Goal: Task Accomplishment & Management: Manage account settings

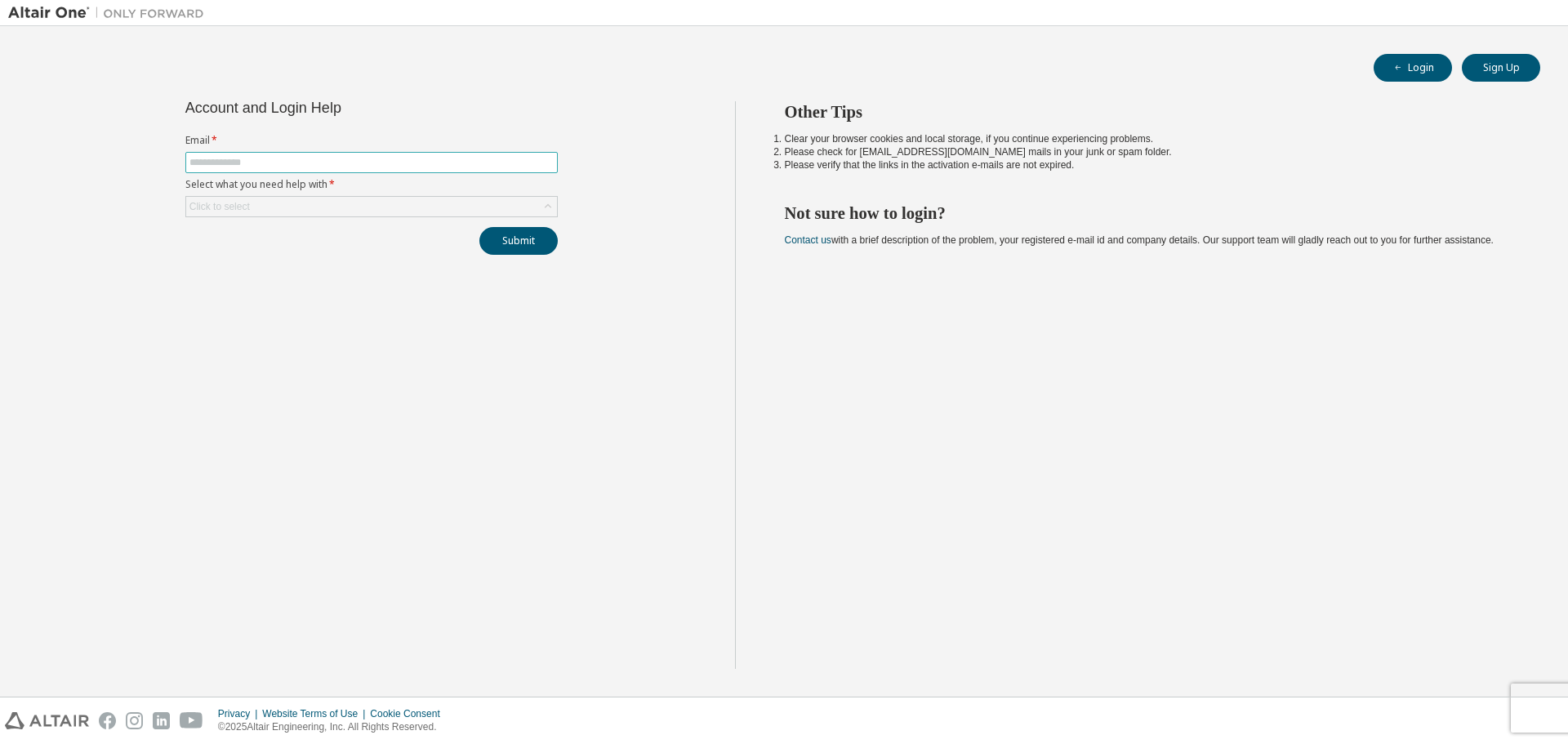
click at [387, 157] on input "text" at bounding box center [372, 162] width 364 height 13
type input "**********"
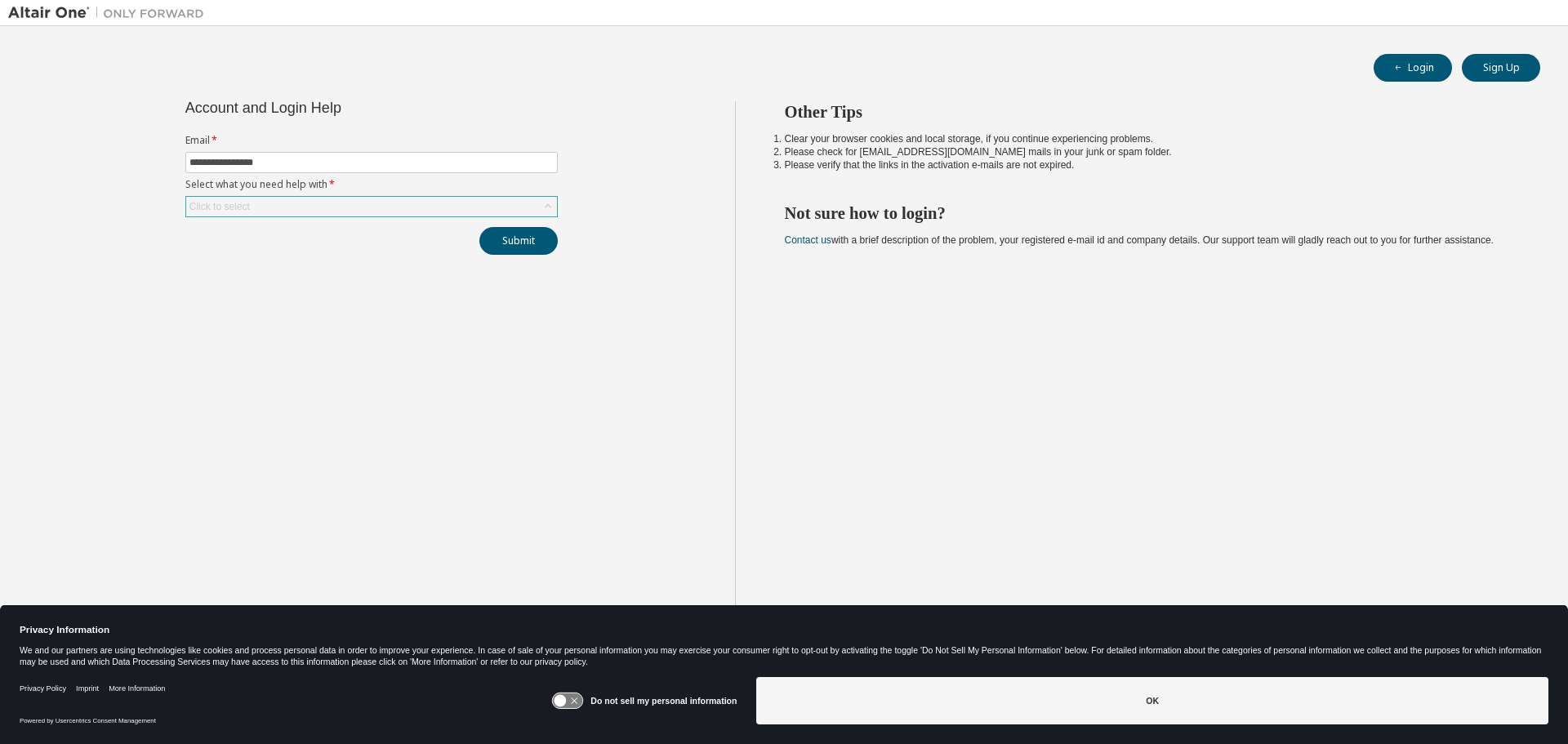
click at [388, 203] on div "Click to select" at bounding box center [371, 207] width 371 height 20
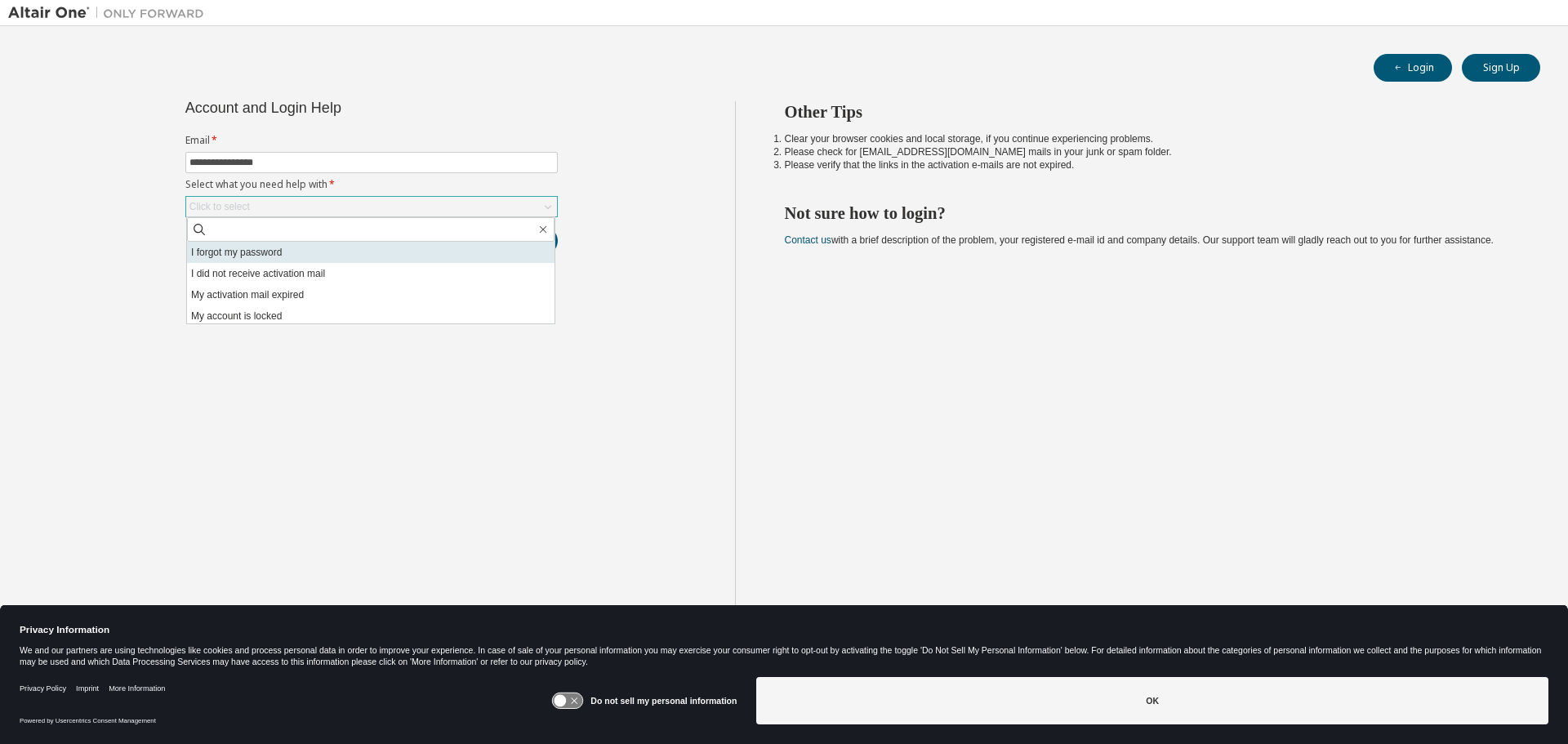
click at [375, 248] on li "I forgot my password" at bounding box center [370, 251] width 367 height 21
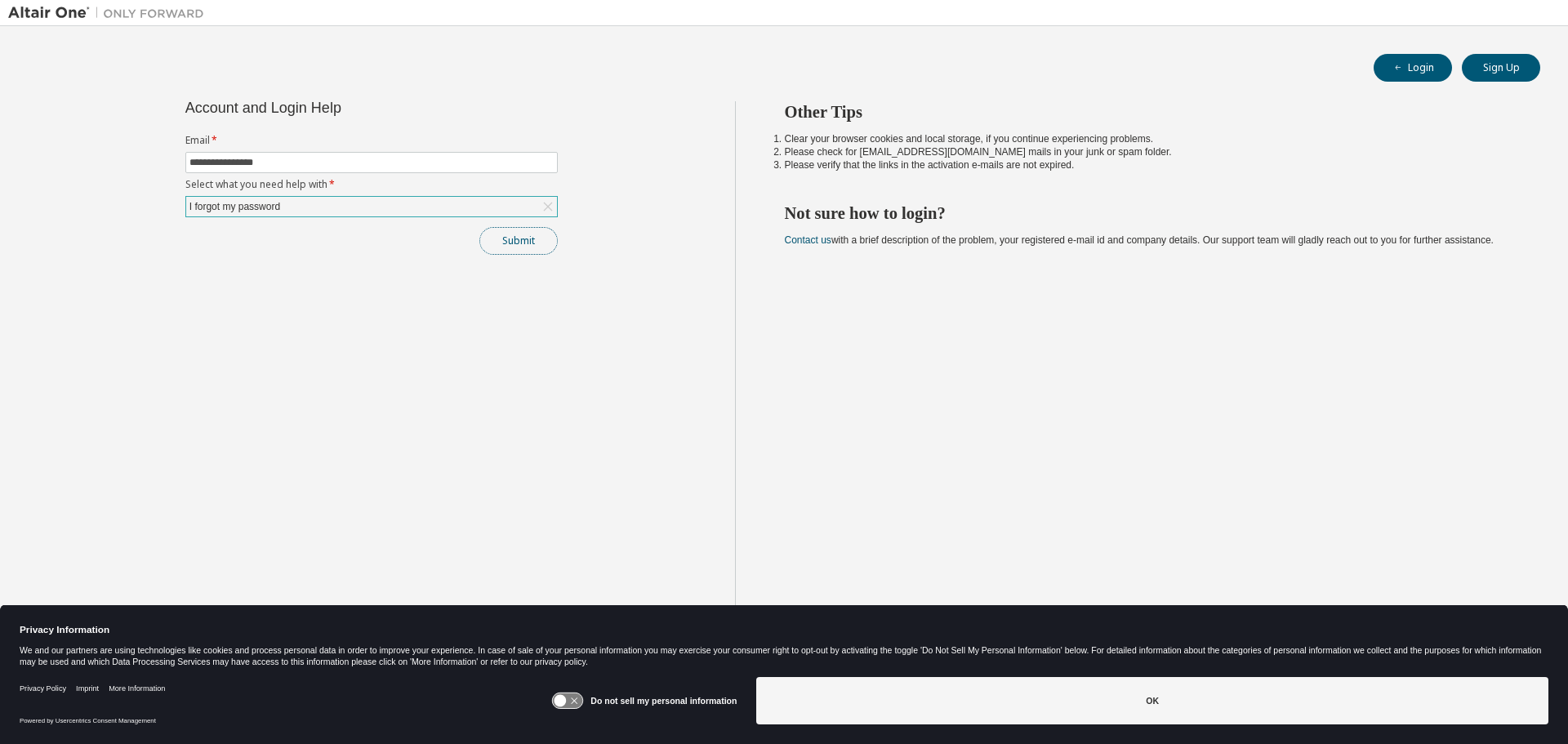
click at [532, 250] on button "Submit" at bounding box center [518, 240] width 78 height 27
click at [514, 249] on button "Submit" at bounding box center [518, 240] width 78 height 27
click at [1408, 78] on button "Login" at bounding box center [1412, 67] width 78 height 27
click at [321, 167] on span at bounding box center [372, 162] width 372 height 21
click at [321, 164] on input "text" at bounding box center [372, 162] width 364 height 13
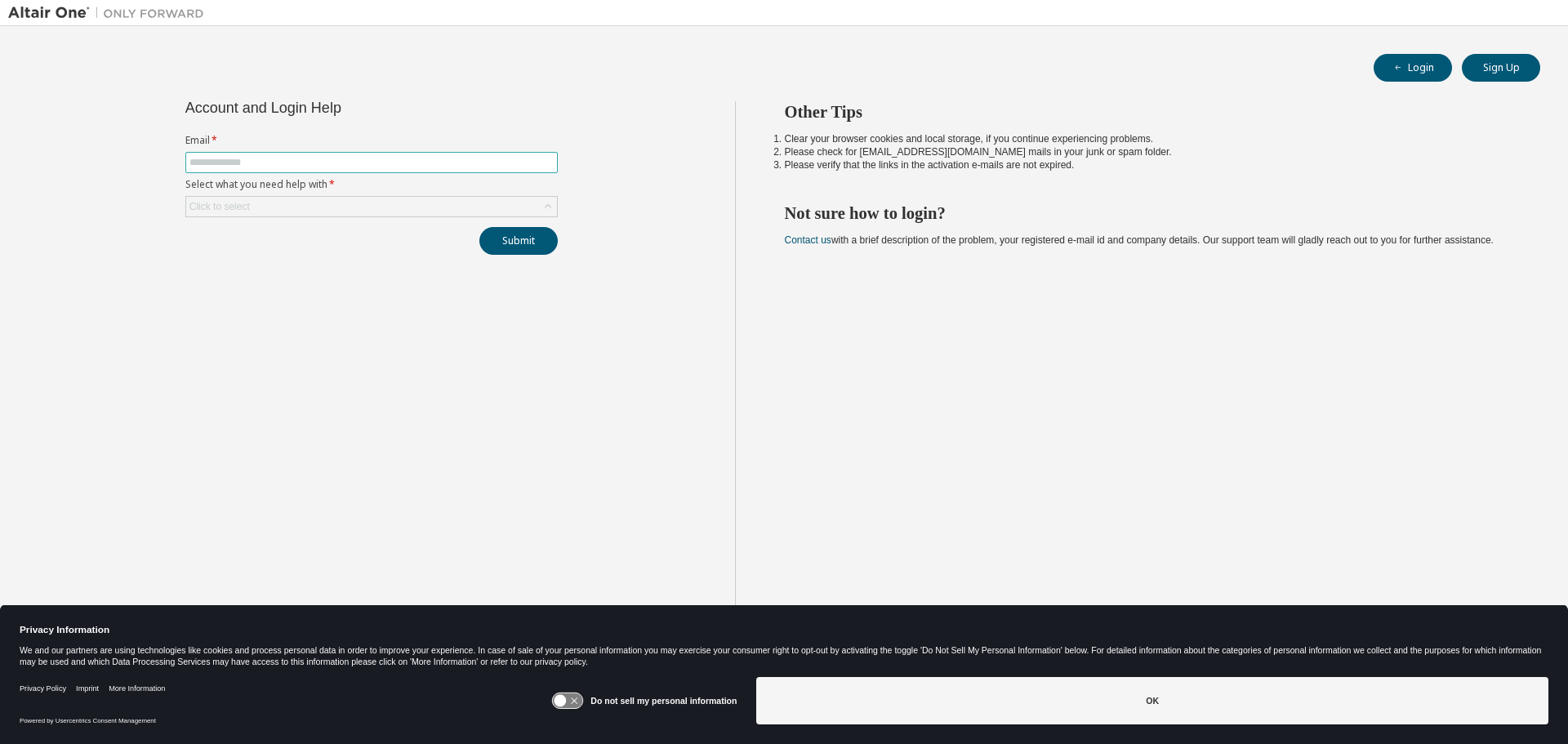
type input "**********"
click at [354, 218] on div "**********" at bounding box center [372, 178] width 392 height 154
click at [356, 199] on div "Click to select" at bounding box center [371, 207] width 371 height 20
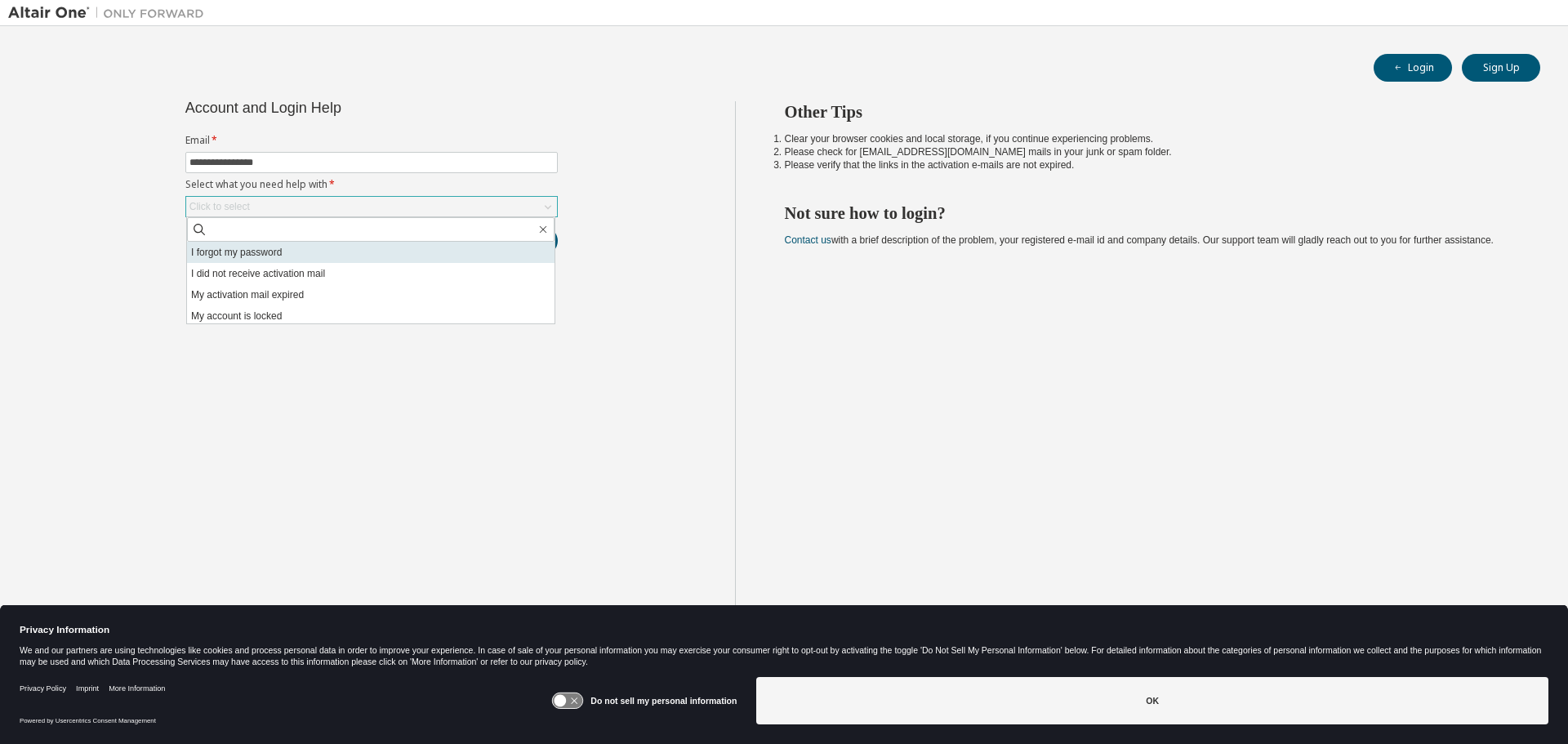
click at [312, 252] on li "I forgot my password" at bounding box center [370, 251] width 367 height 21
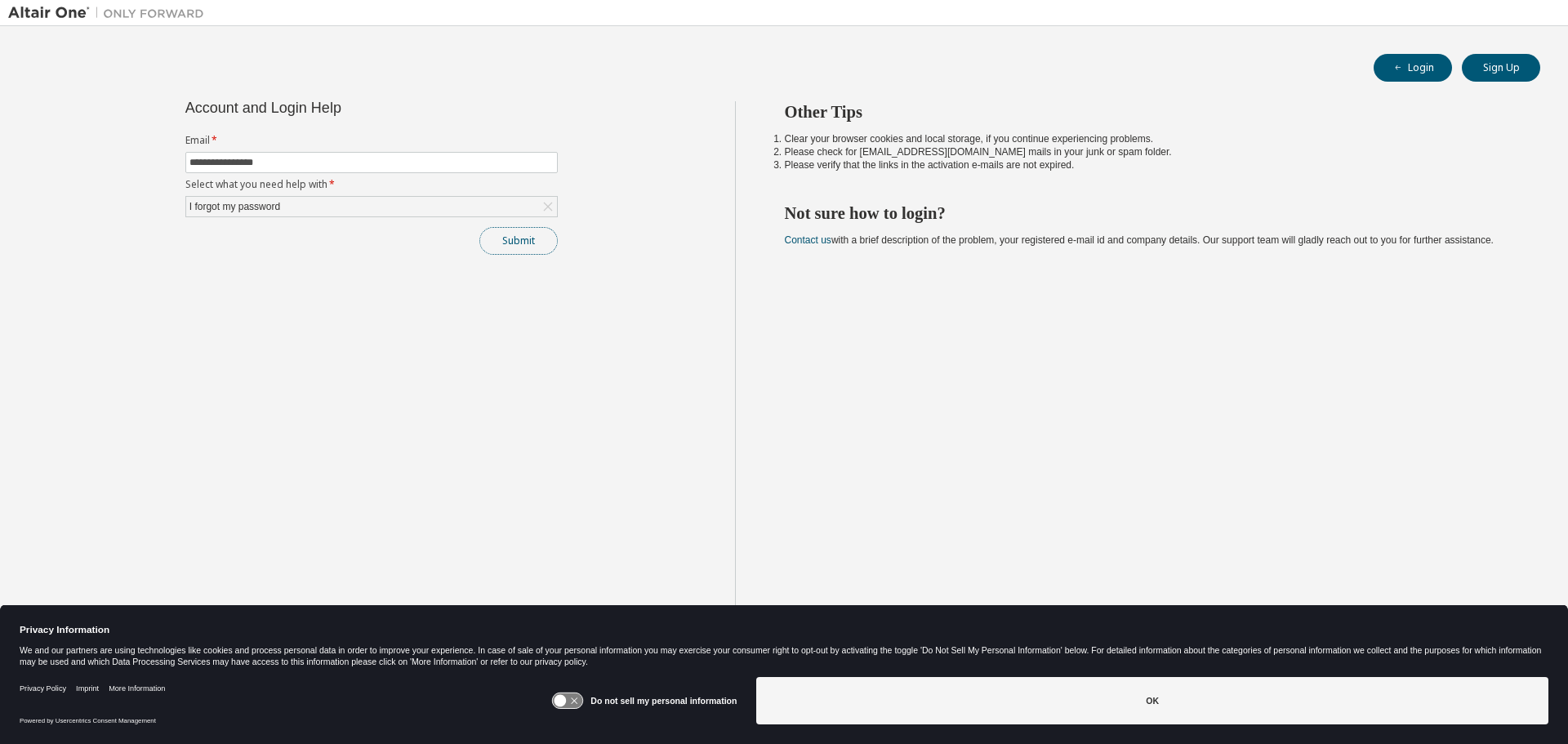
click at [534, 239] on button "Submit" at bounding box center [518, 240] width 78 height 27
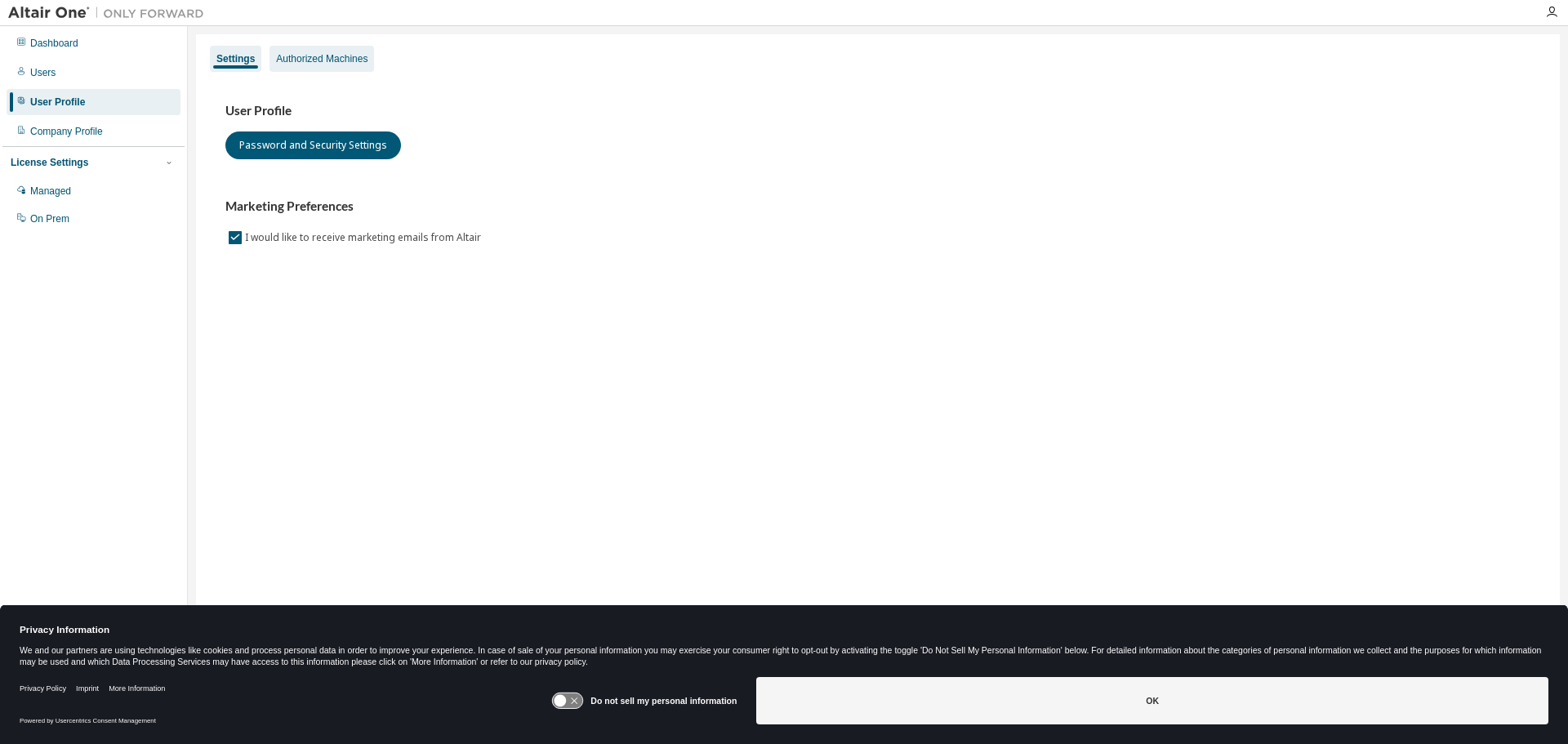
click at [295, 58] on div "Authorized Machines" at bounding box center [321, 58] width 91 height 13
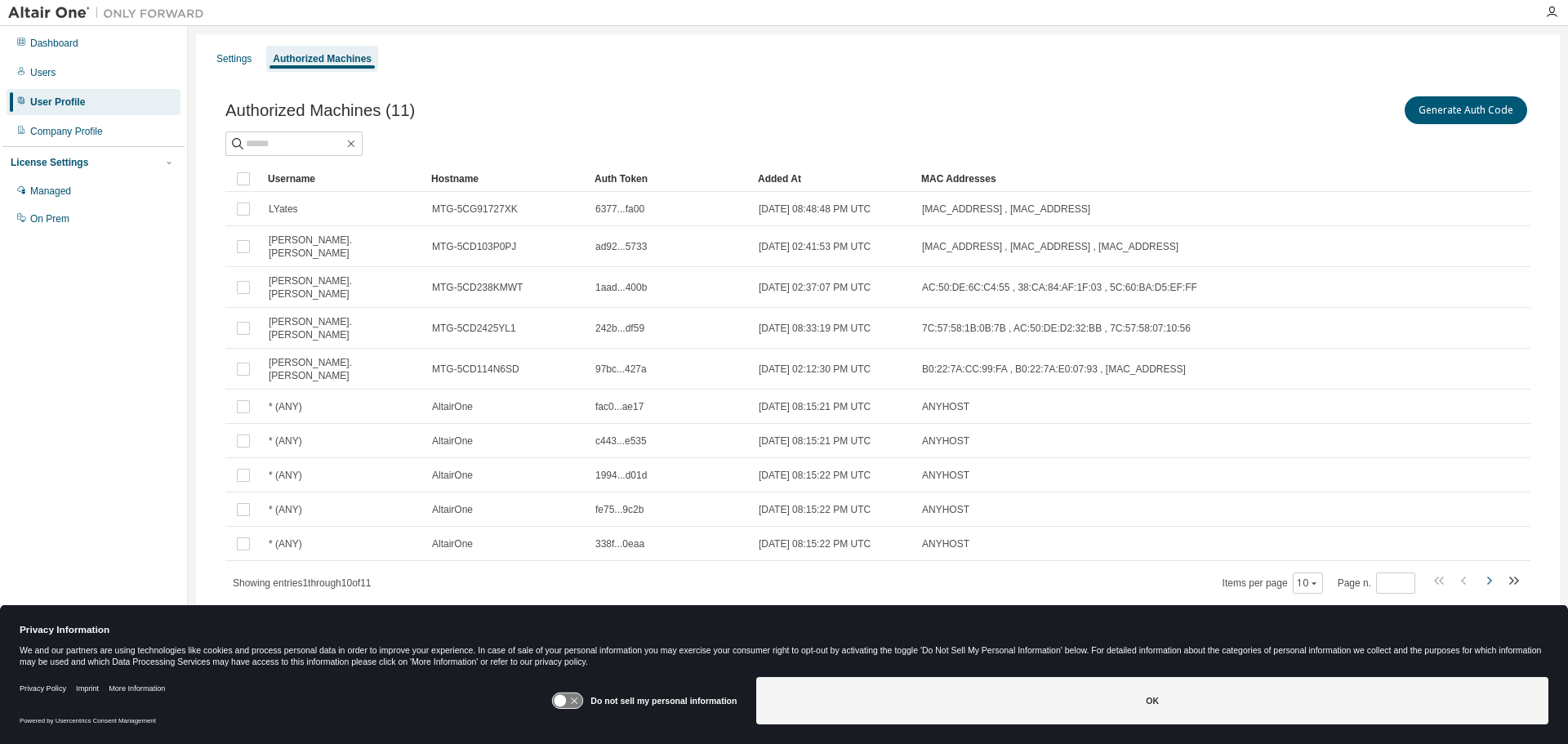
click at [1484, 571] on icon "button" at bounding box center [1489, 581] width 20 height 20
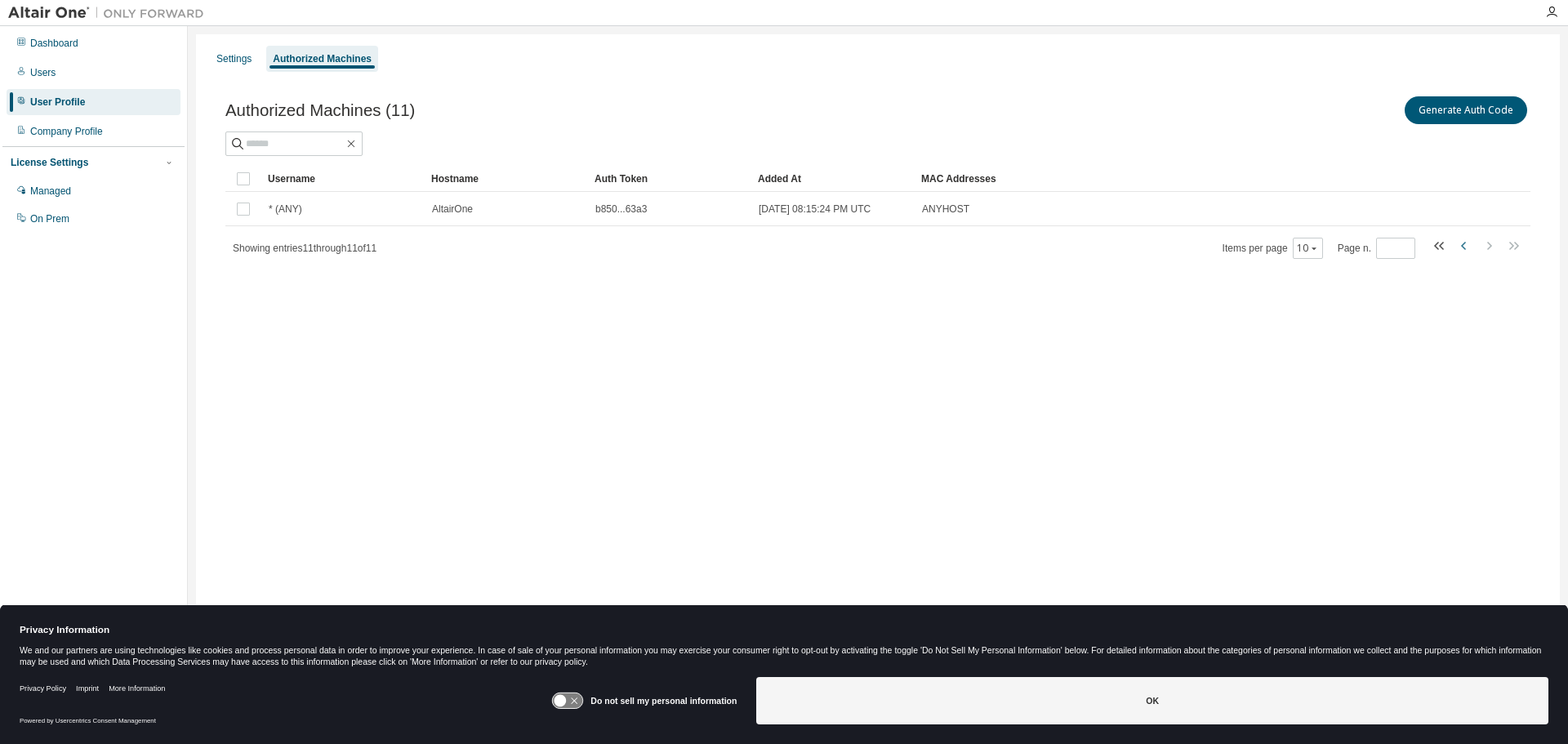
click at [1461, 251] on icon "button" at bounding box center [1464, 246] width 20 height 20
type input "*"
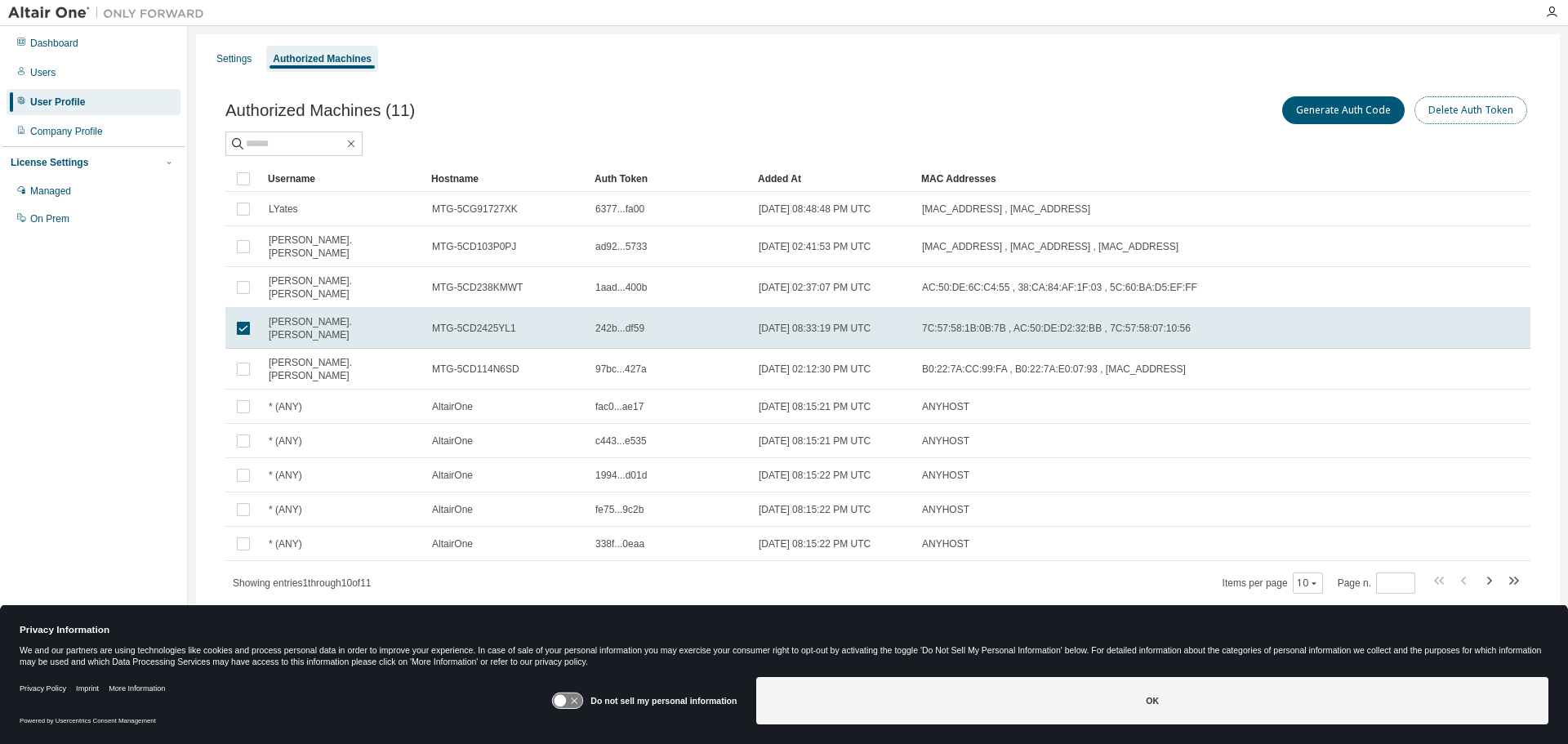
click at [1460, 105] on button "Delete Auth Token" at bounding box center [1471, 110] width 113 height 27
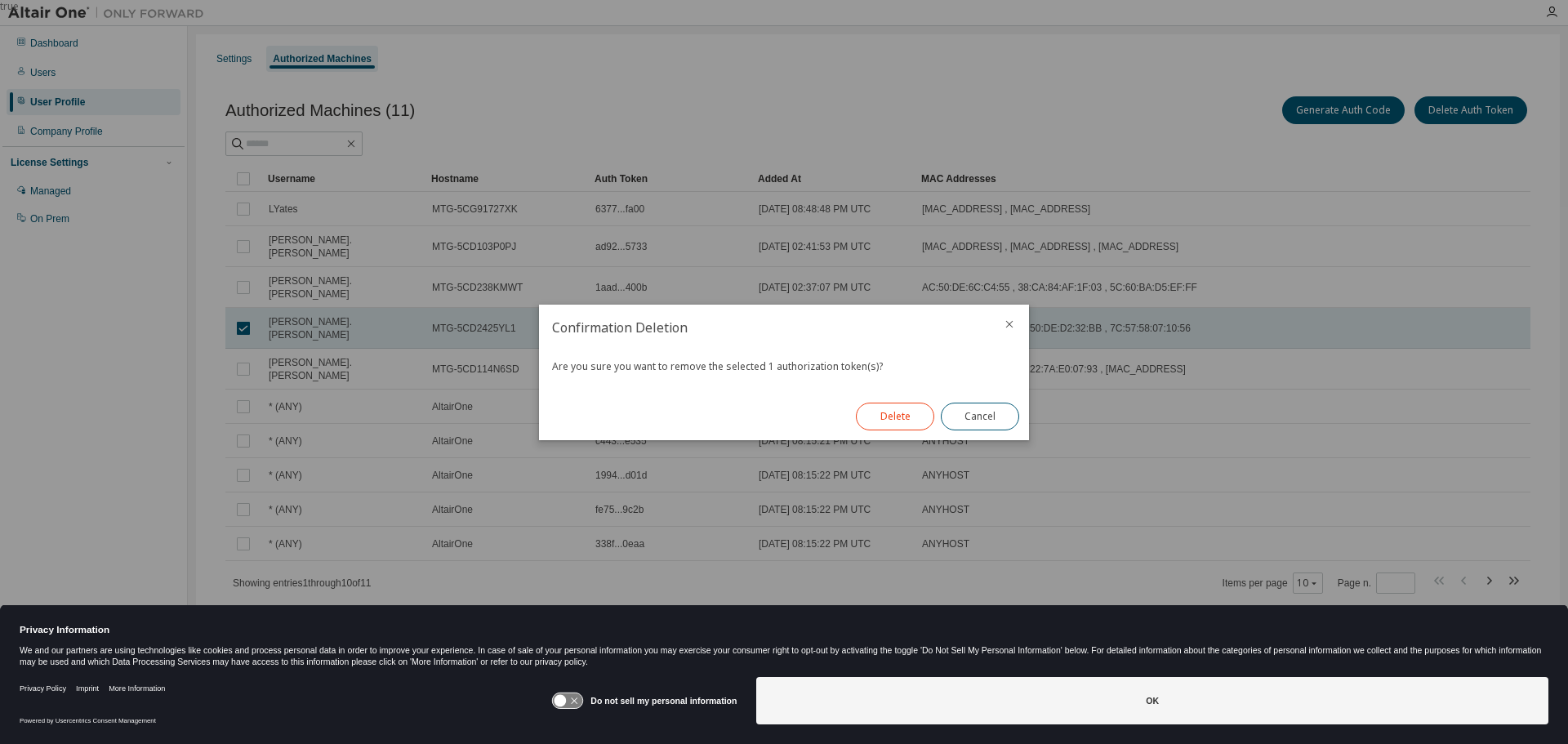
click at [885, 423] on button "Delete" at bounding box center [895, 416] width 78 height 27
